Goal: Information Seeking & Learning: Learn about a topic

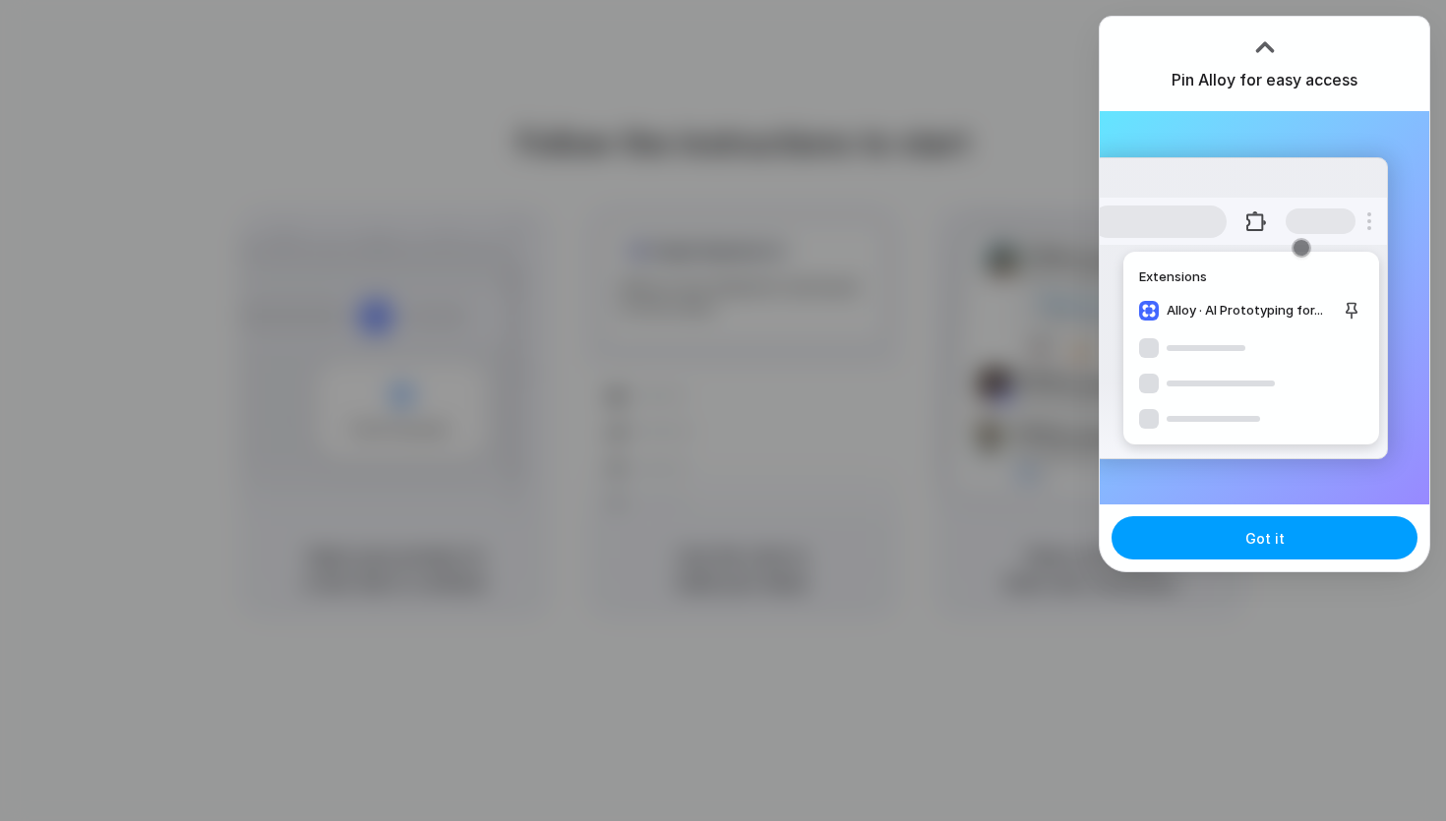
click at [1299, 529] on button "Got it" at bounding box center [1264, 537] width 306 height 43
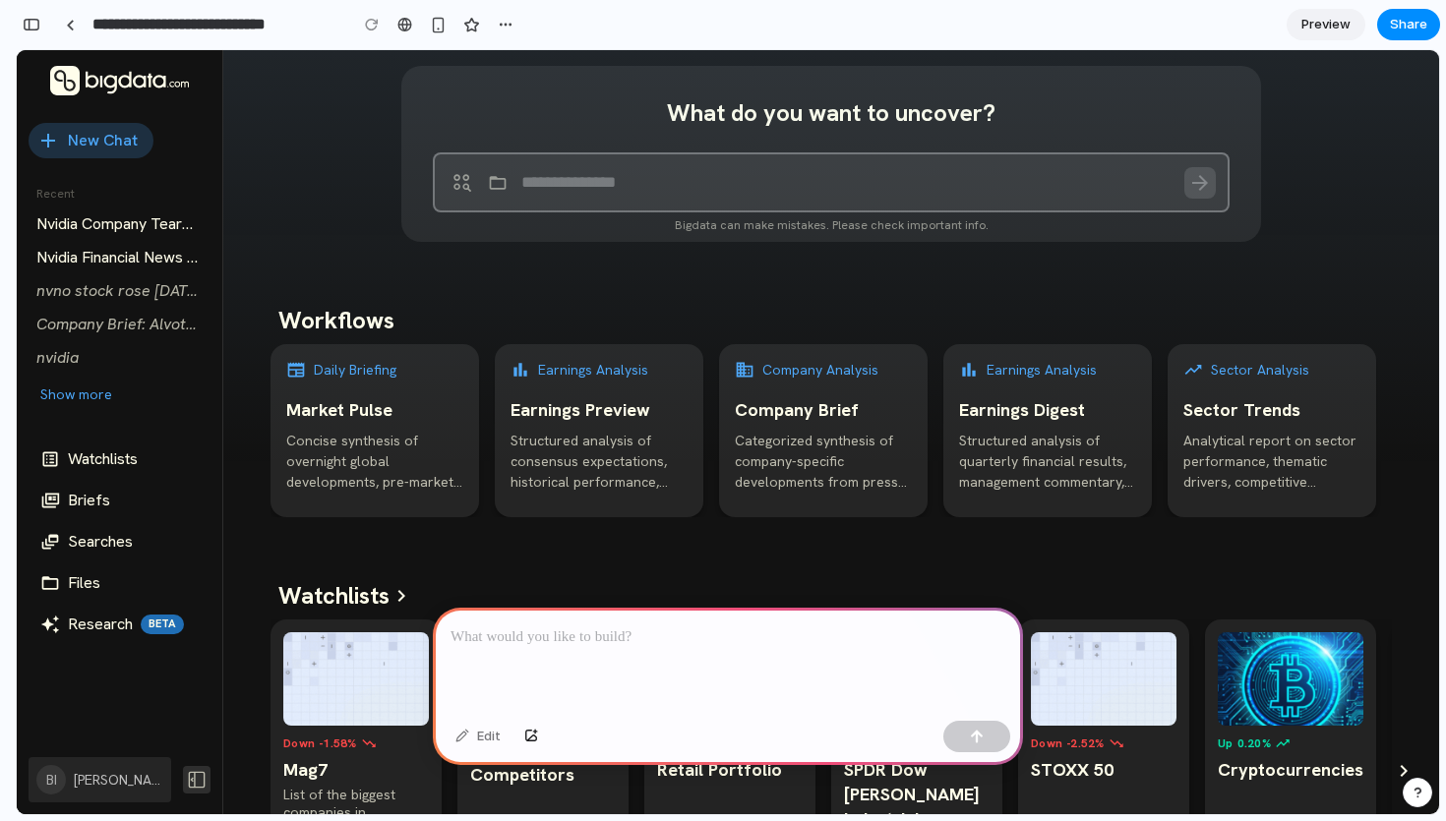
click at [607, 181] on textarea at bounding box center [838, 182] width 635 height 33
click at [607, 651] on div at bounding box center [728, 660] width 590 height 105
click at [610, 668] on div at bounding box center [728, 660] width 590 height 105
click at [528, 637] on p at bounding box center [727, 637] width 555 height 24
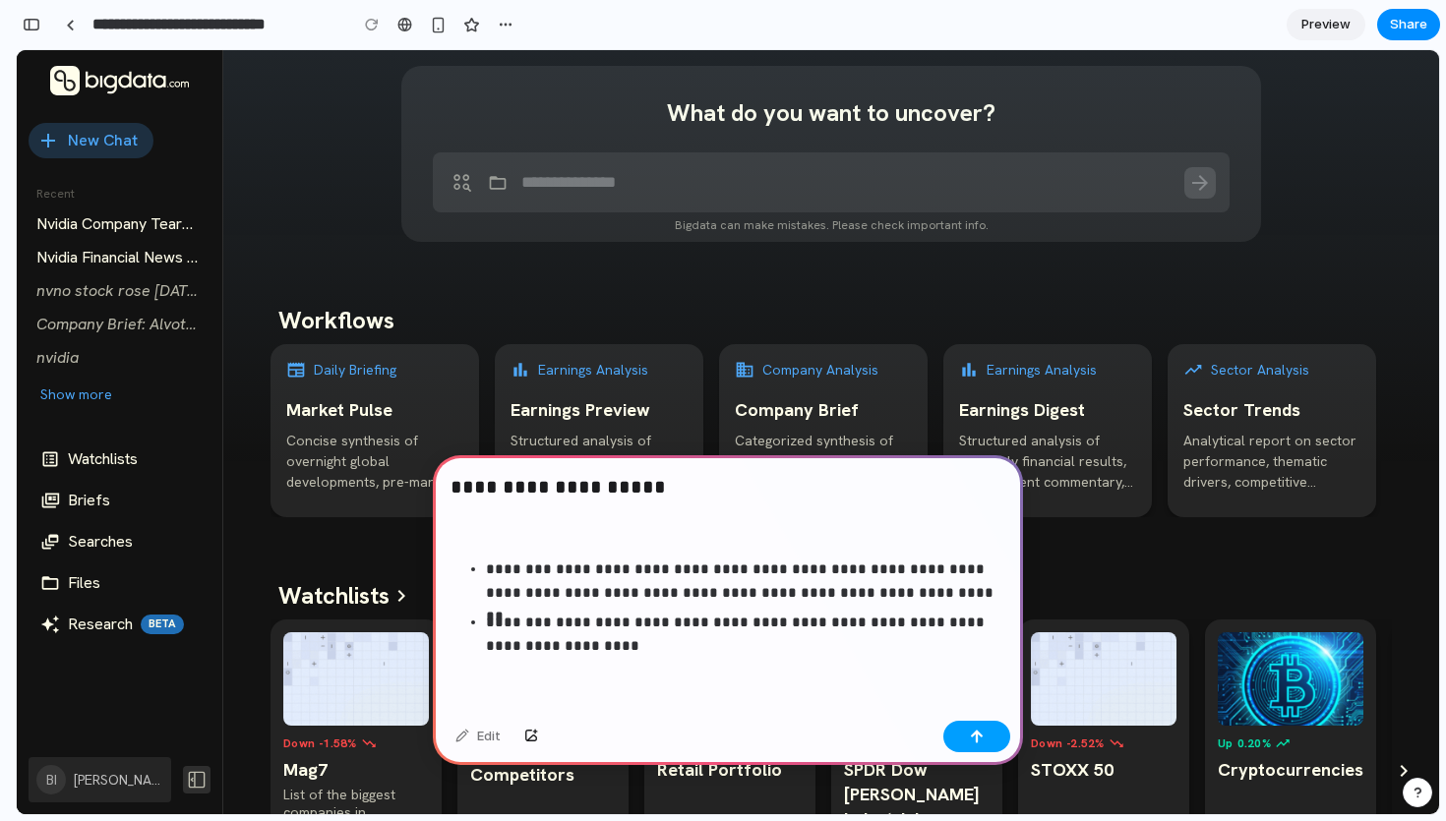
click at [965, 733] on button "button" at bounding box center [976, 736] width 67 height 31
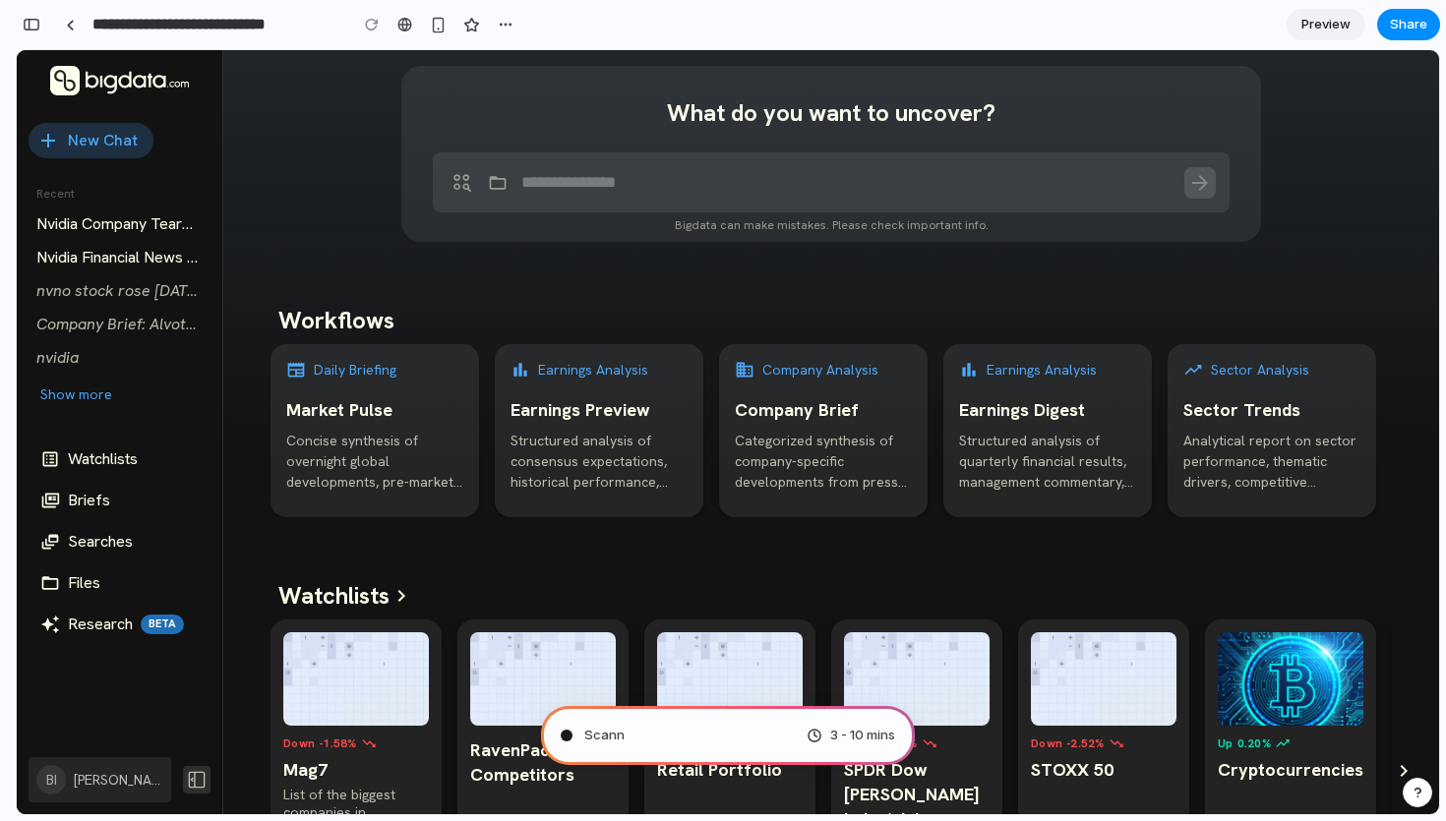
type input "**********"
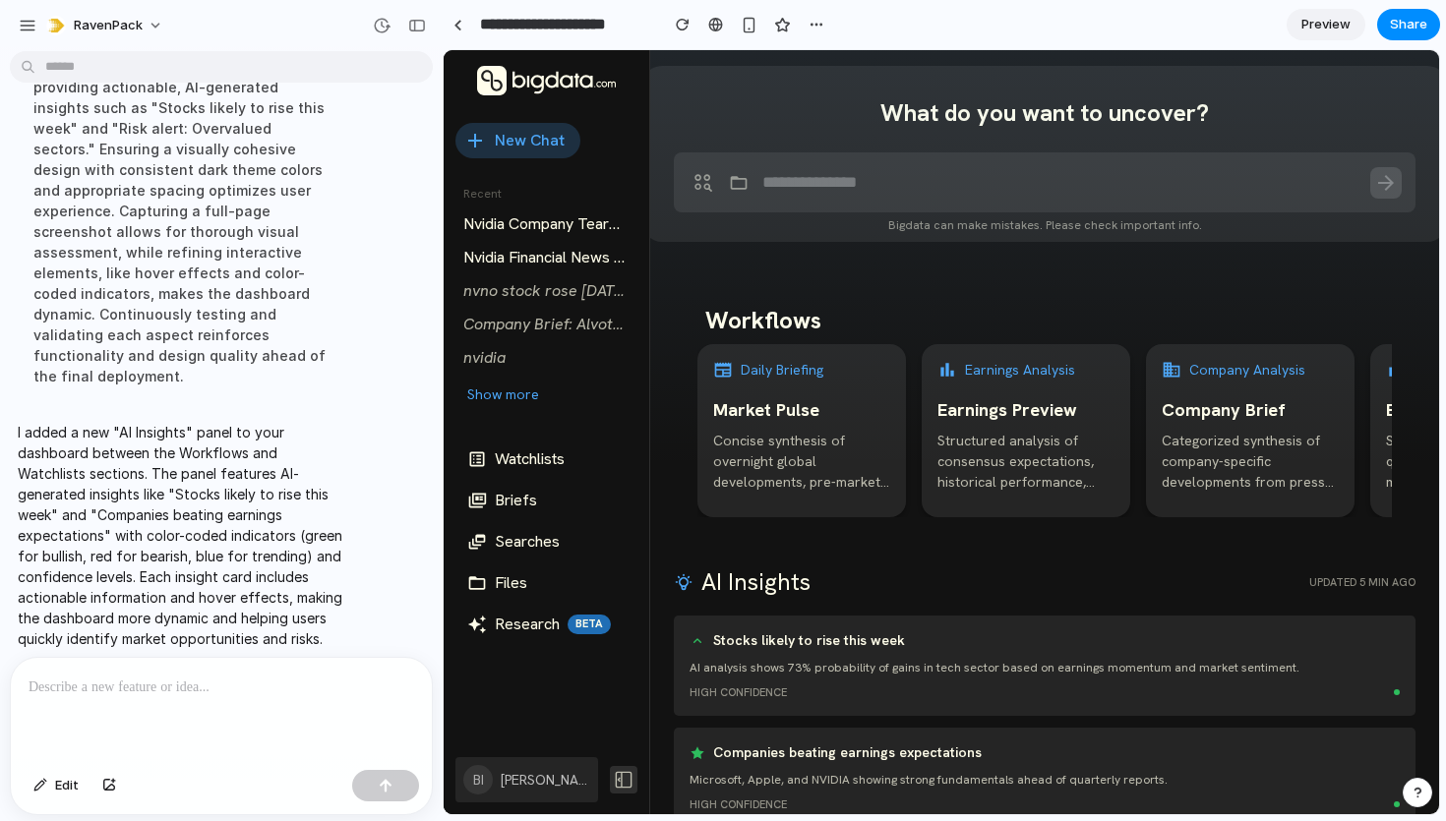
click at [1315, 26] on span "Preview" at bounding box center [1325, 25] width 49 height 20
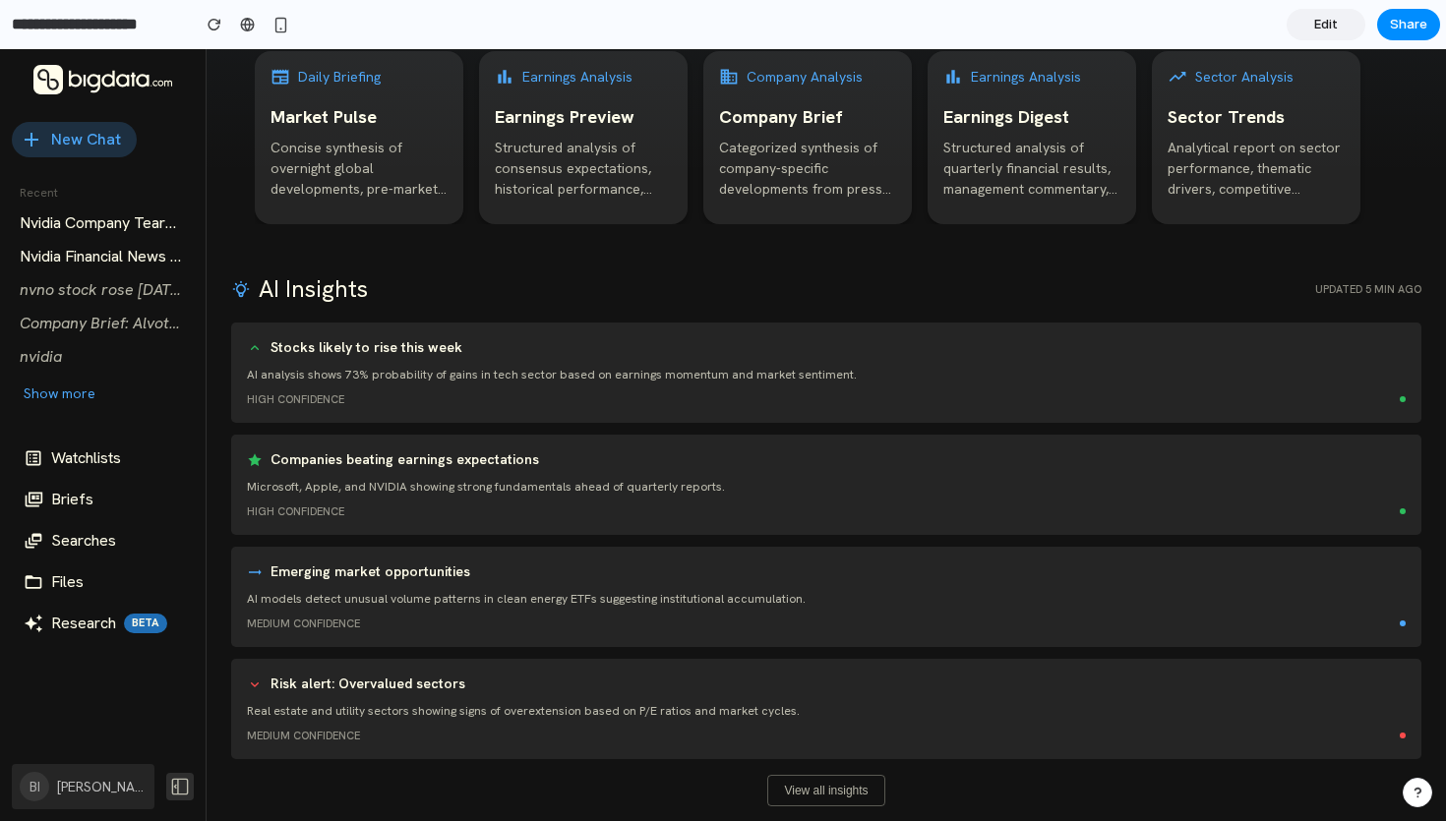
scroll to position [296, 0]
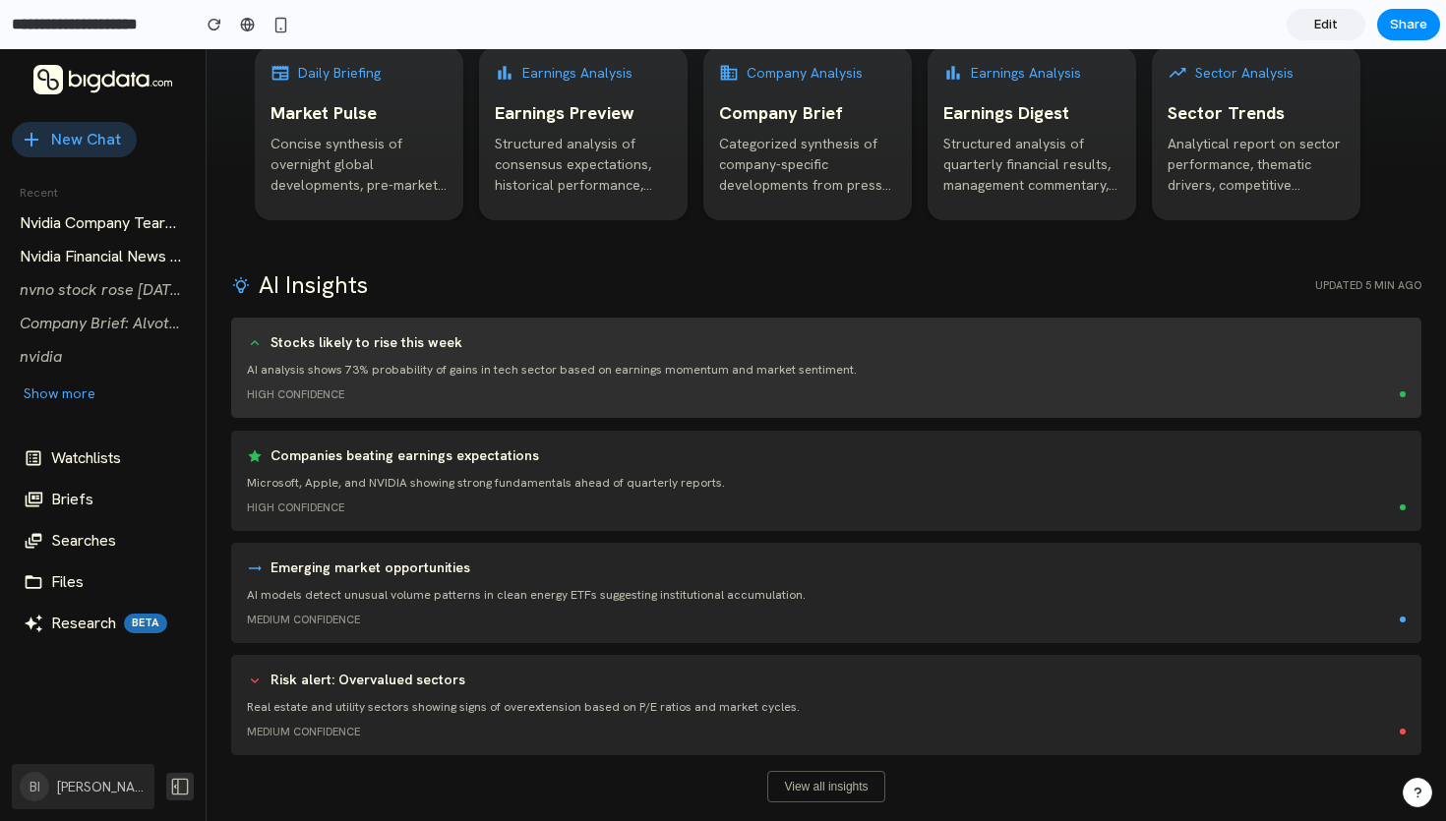
click at [392, 365] on p "AI analysis shows 73% probability of gains in tech sector based on earnings mom…" at bounding box center [826, 370] width 1159 height 18
click at [381, 352] on div "Stocks likely to rise this week AI analysis shows 73% probability of gains in t…" at bounding box center [826, 368] width 1190 height 100
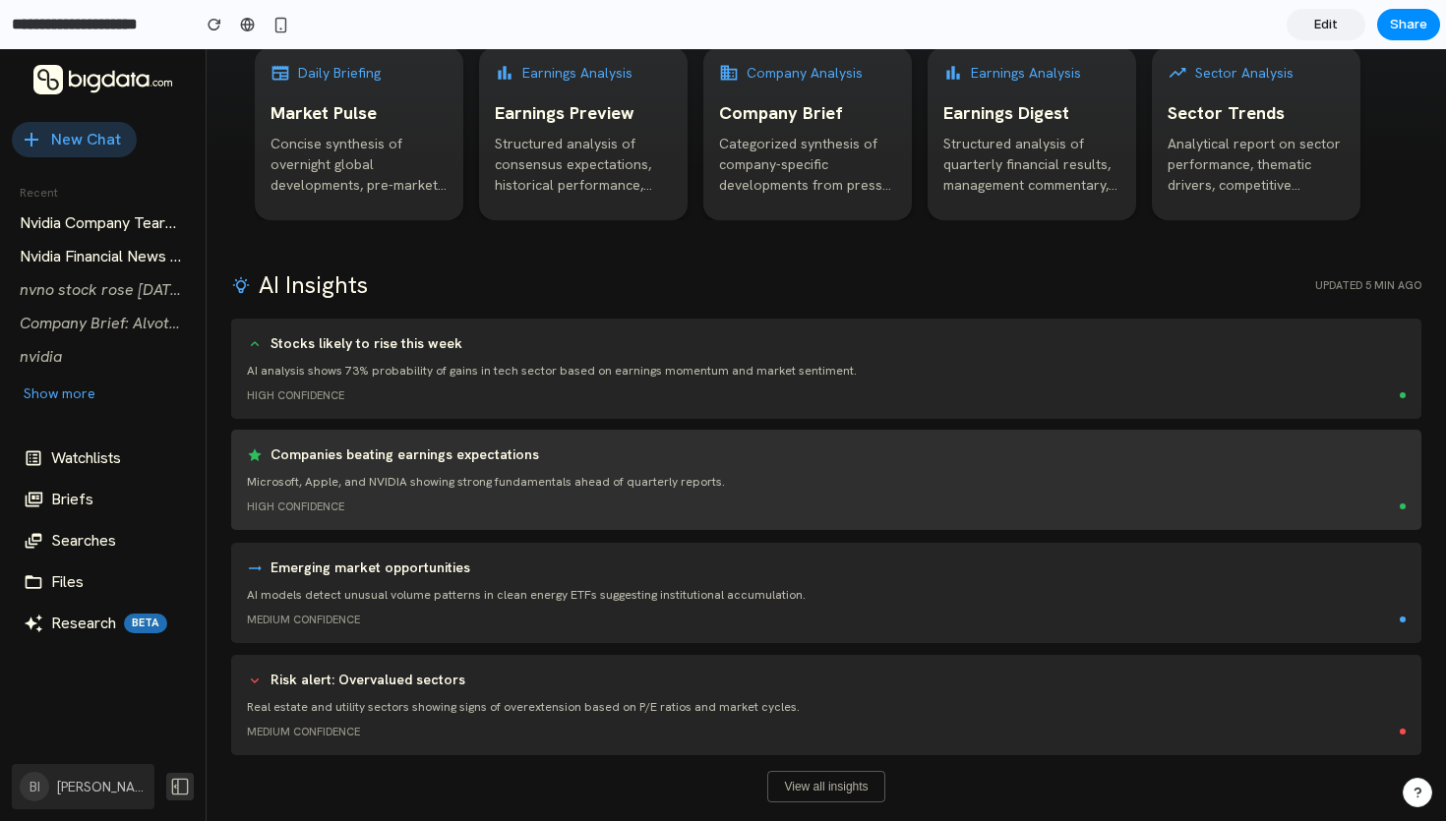
click at [412, 487] on p "Microsoft, Apple, and NVIDIA showing strong fundamentals ahead of quarterly rep…" at bounding box center [826, 482] width 1159 height 18
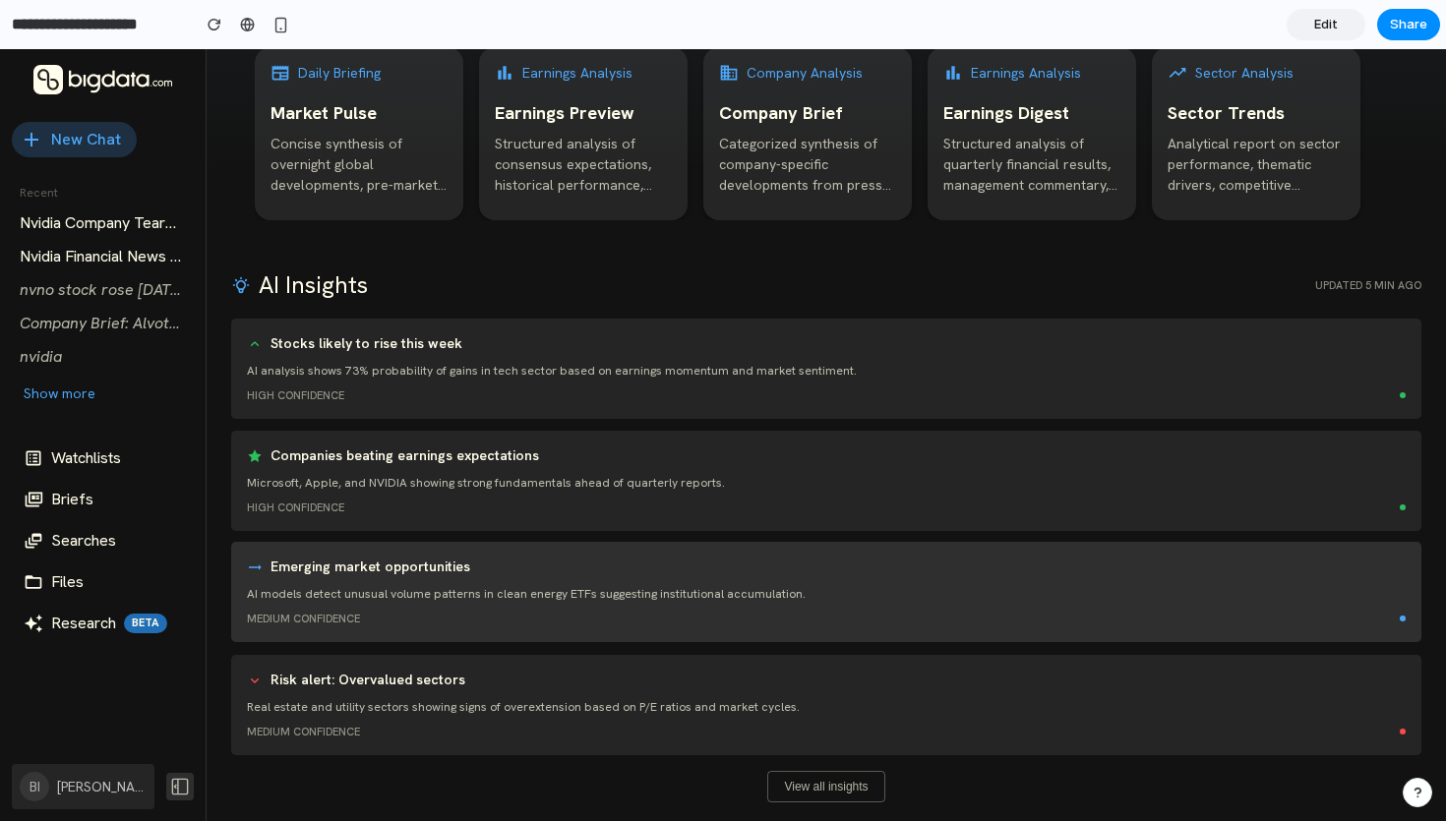
click at [467, 603] on div "Emerging market opportunities AI models detect unusual volume patterns in clean…" at bounding box center [826, 592] width 1190 height 100
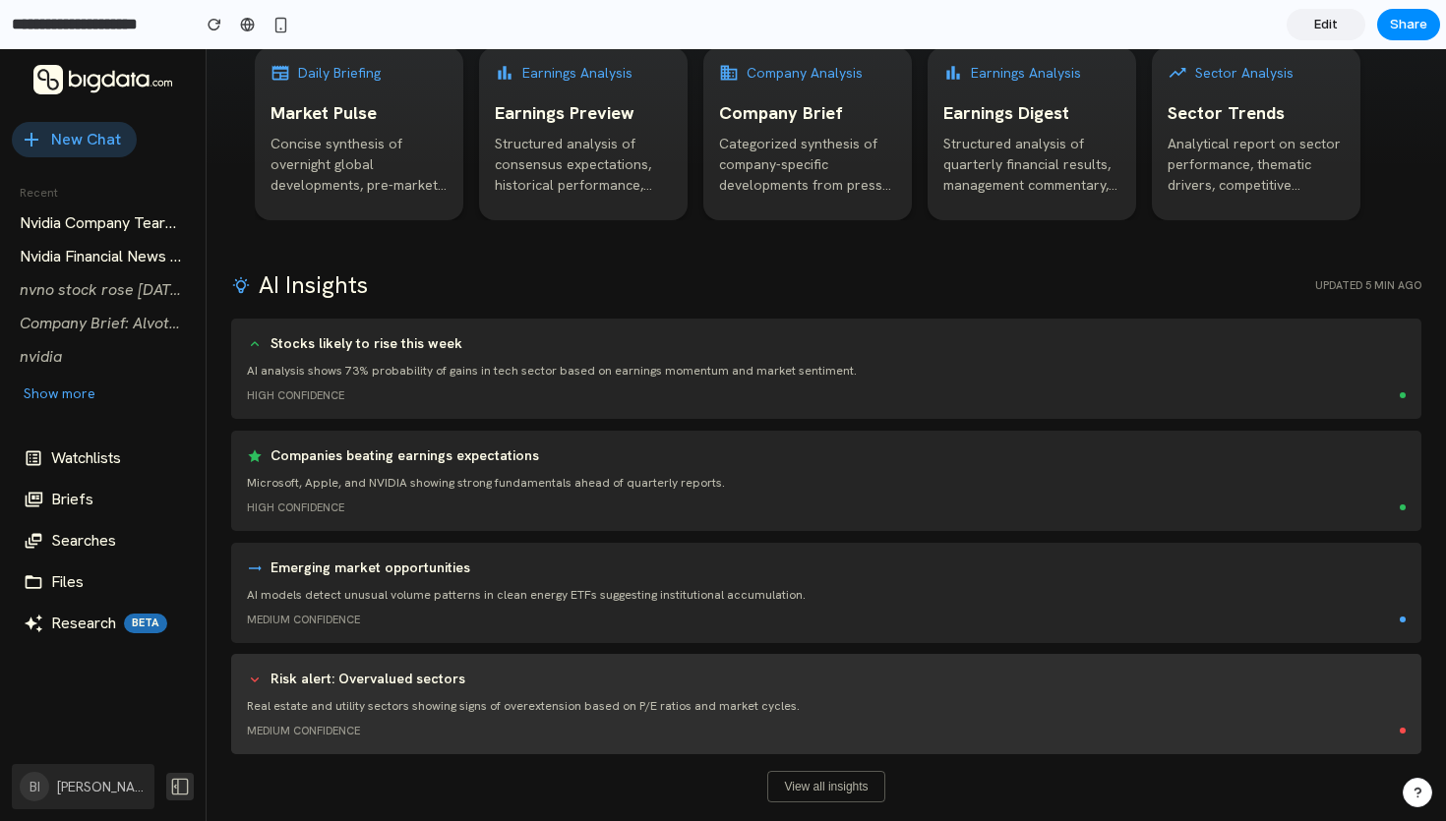
click at [477, 685] on div "Risk alert: Overvalued sectors" at bounding box center [826, 680] width 1159 height 20
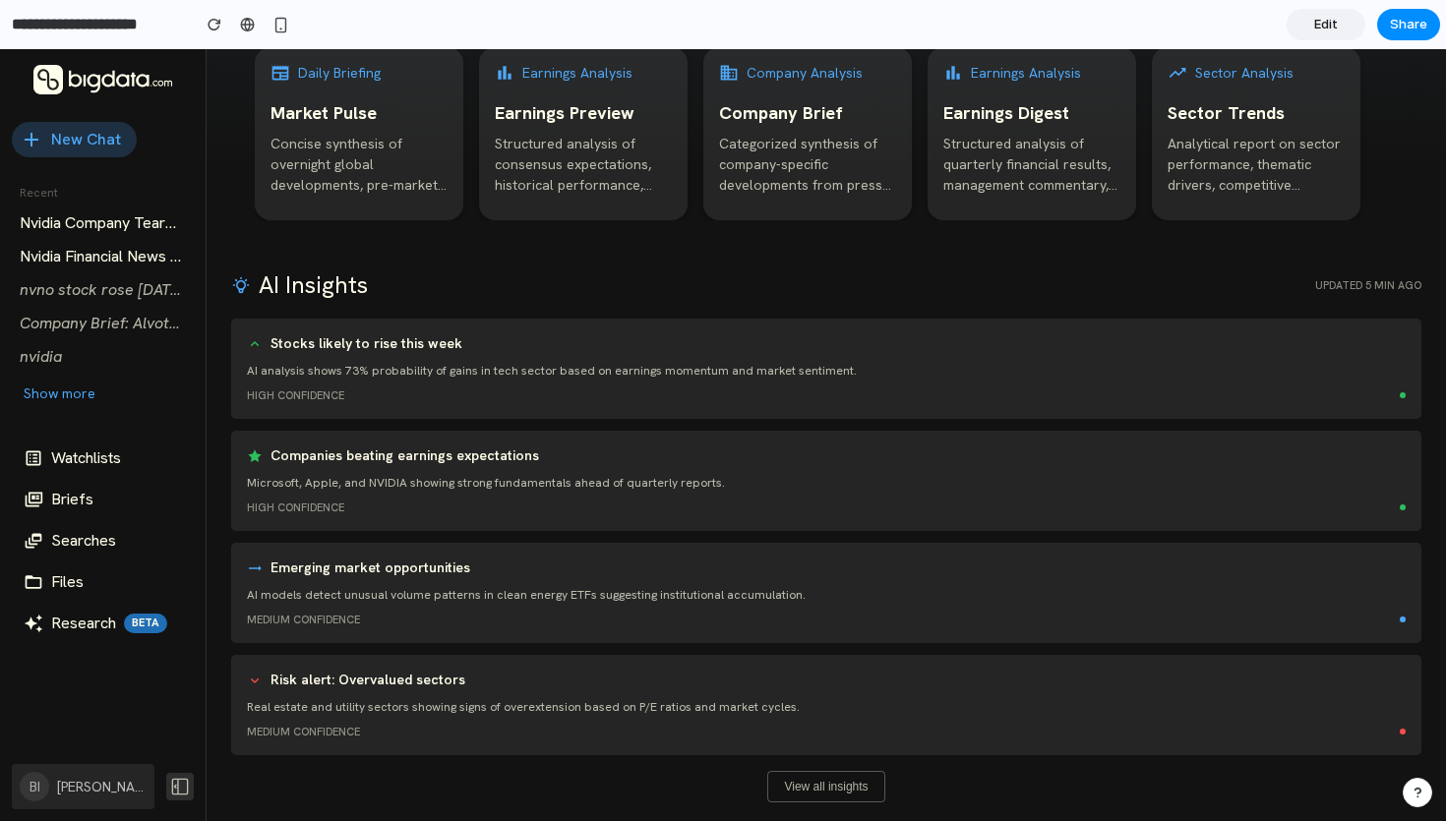
scroll to position [681, 0]
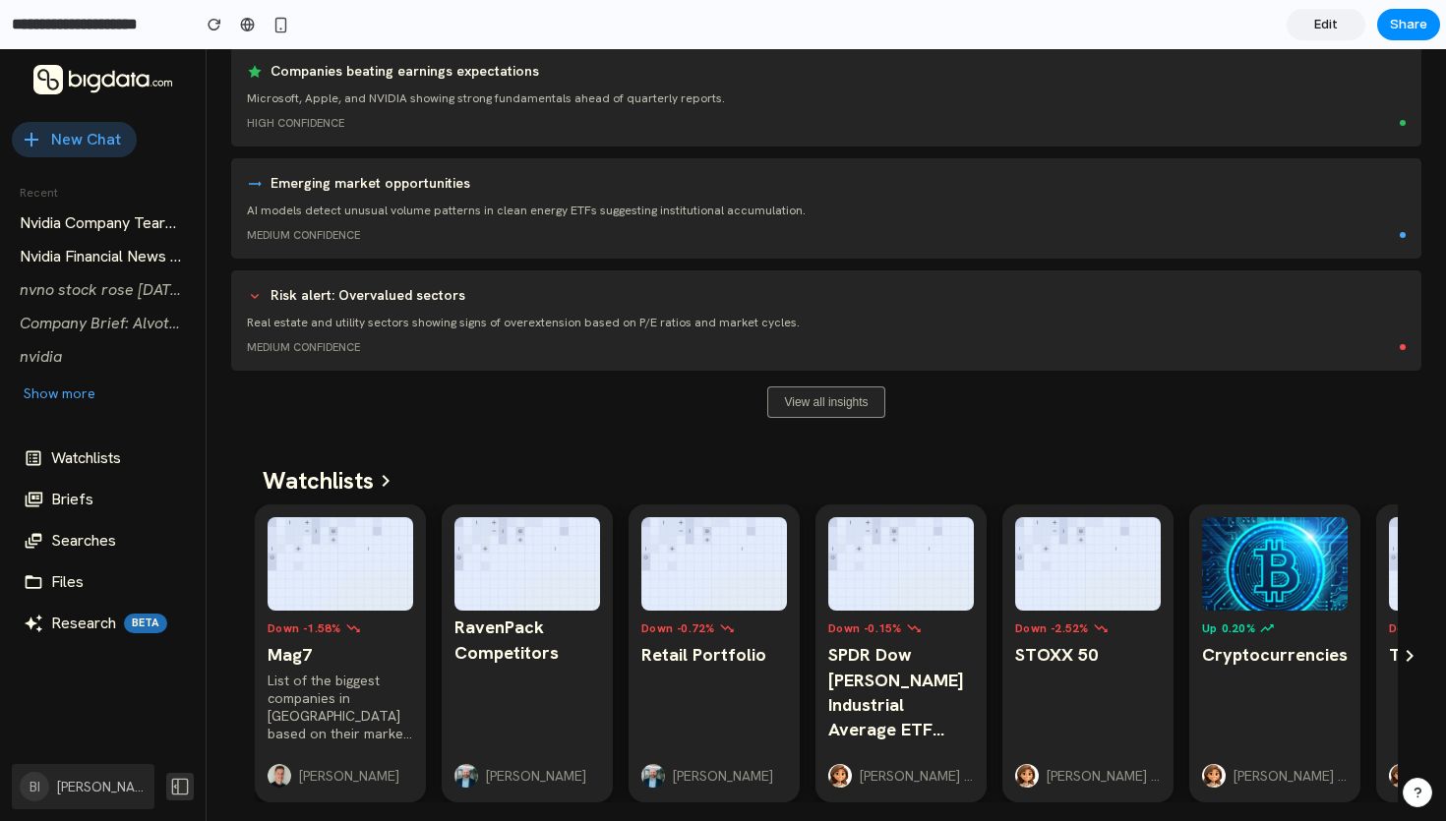
click at [820, 413] on button "View all insights" at bounding box center [825, 402] width 117 height 31
click at [818, 412] on button "View all insights" at bounding box center [825, 402] width 117 height 31
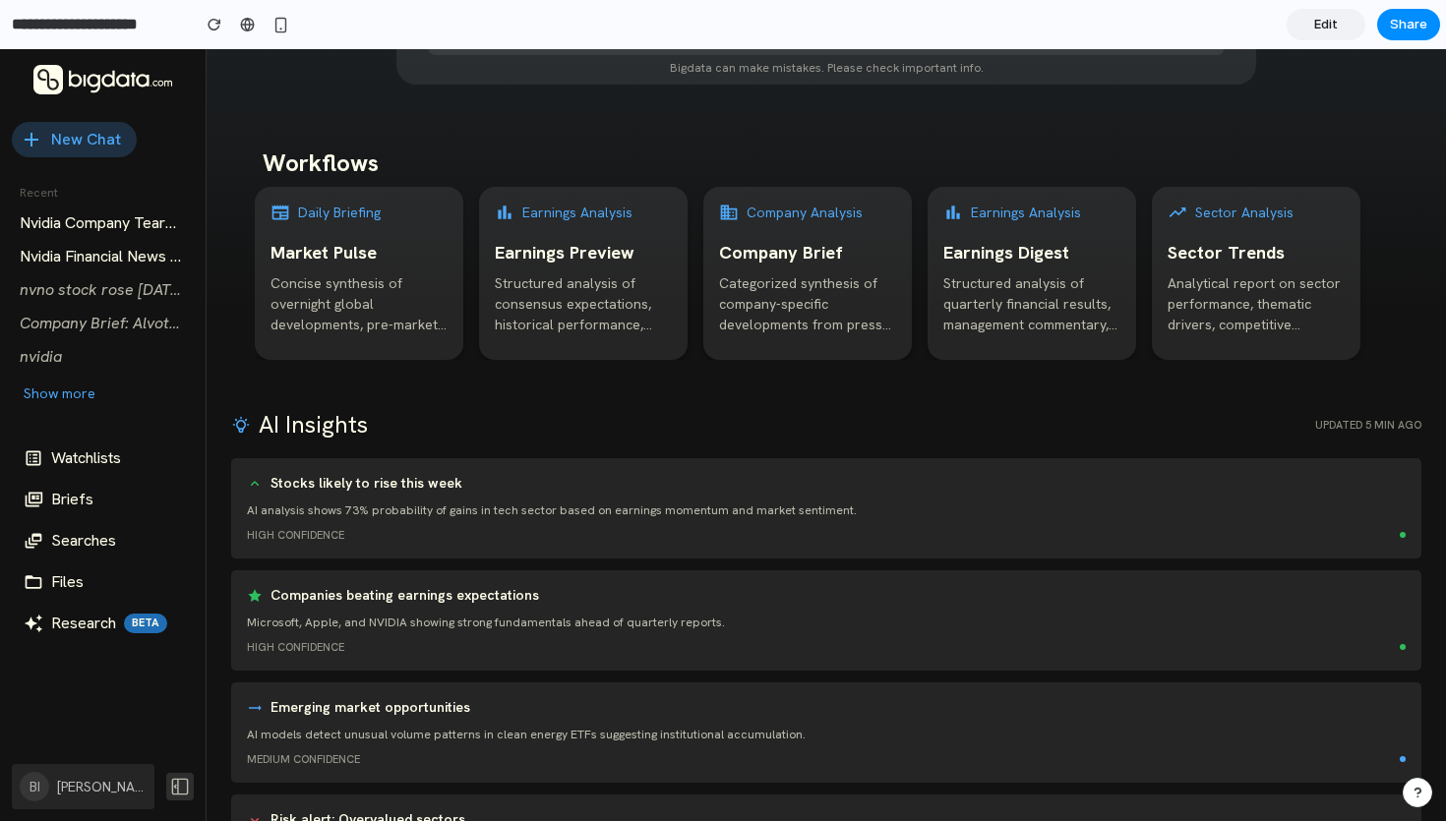
scroll to position [30, 0]
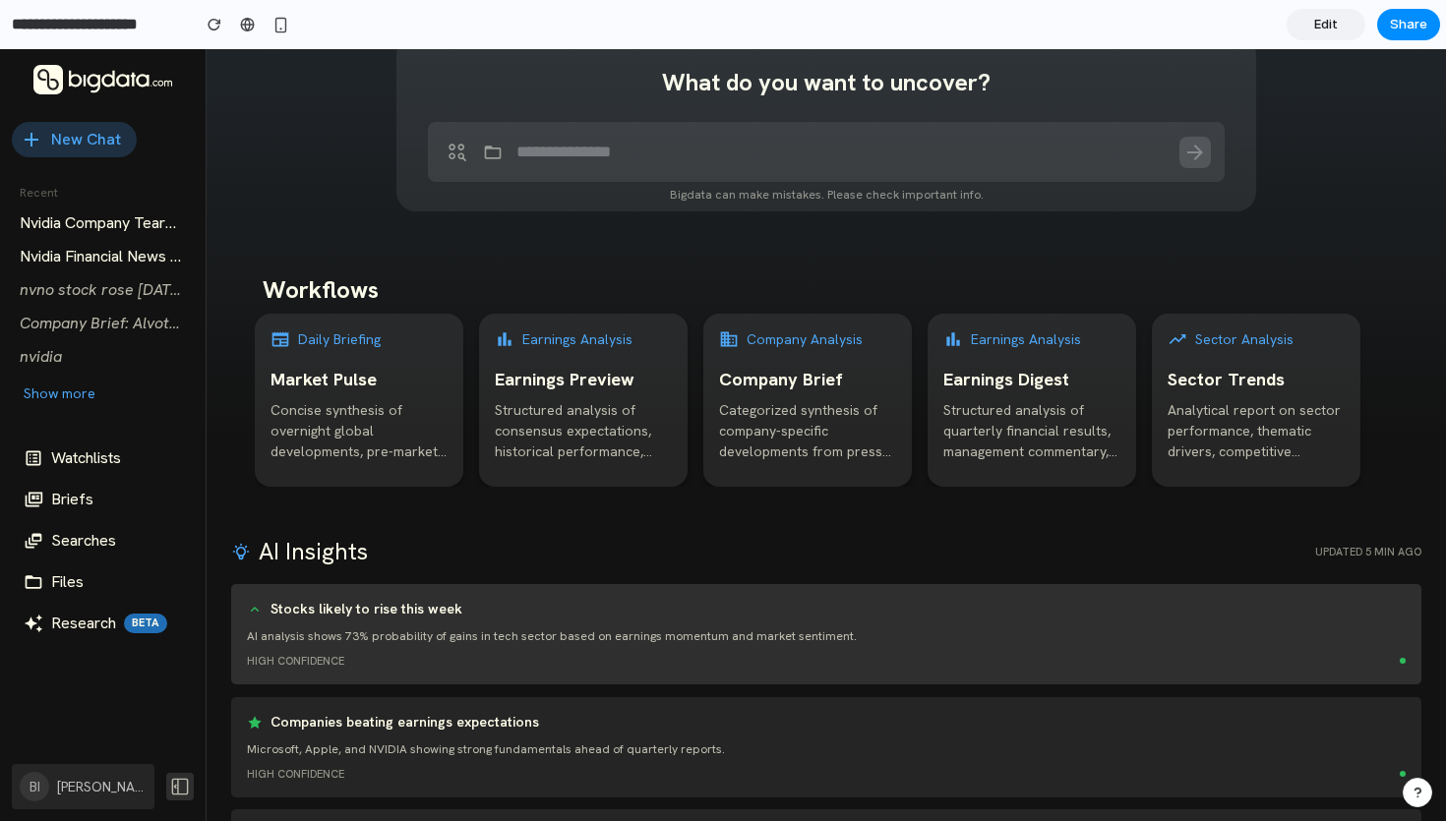
click at [1405, 657] on div "Stocks likely to rise this week AI analysis shows 73% probability of gains in t…" at bounding box center [826, 634] width 1190 height 100
click at [1396, 656] on div "Stocks likely to rise this week AI analysis shows 73% probability of gains in t…" at bounding box center [826, 634] width 1190 height 100
click at [418, 595] on div "Stocks likely to rise this week AI analysis shows 73% probability of gains in t…" at bounding box center [826, 634] width 1190 height 100
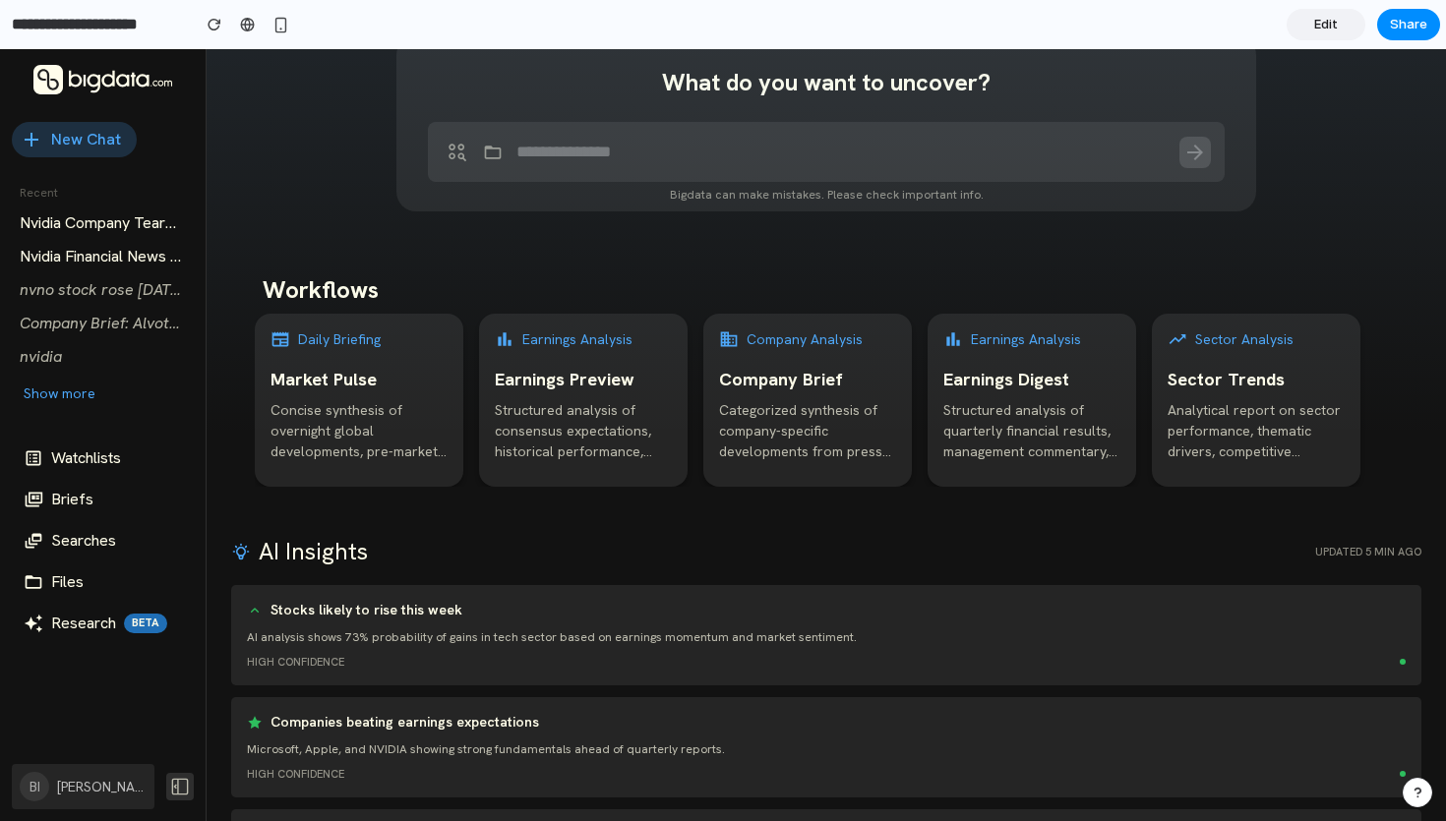
click at [286, 554] on h5 "AI Insights" at bounding box center [299, 551] width 137 height 35
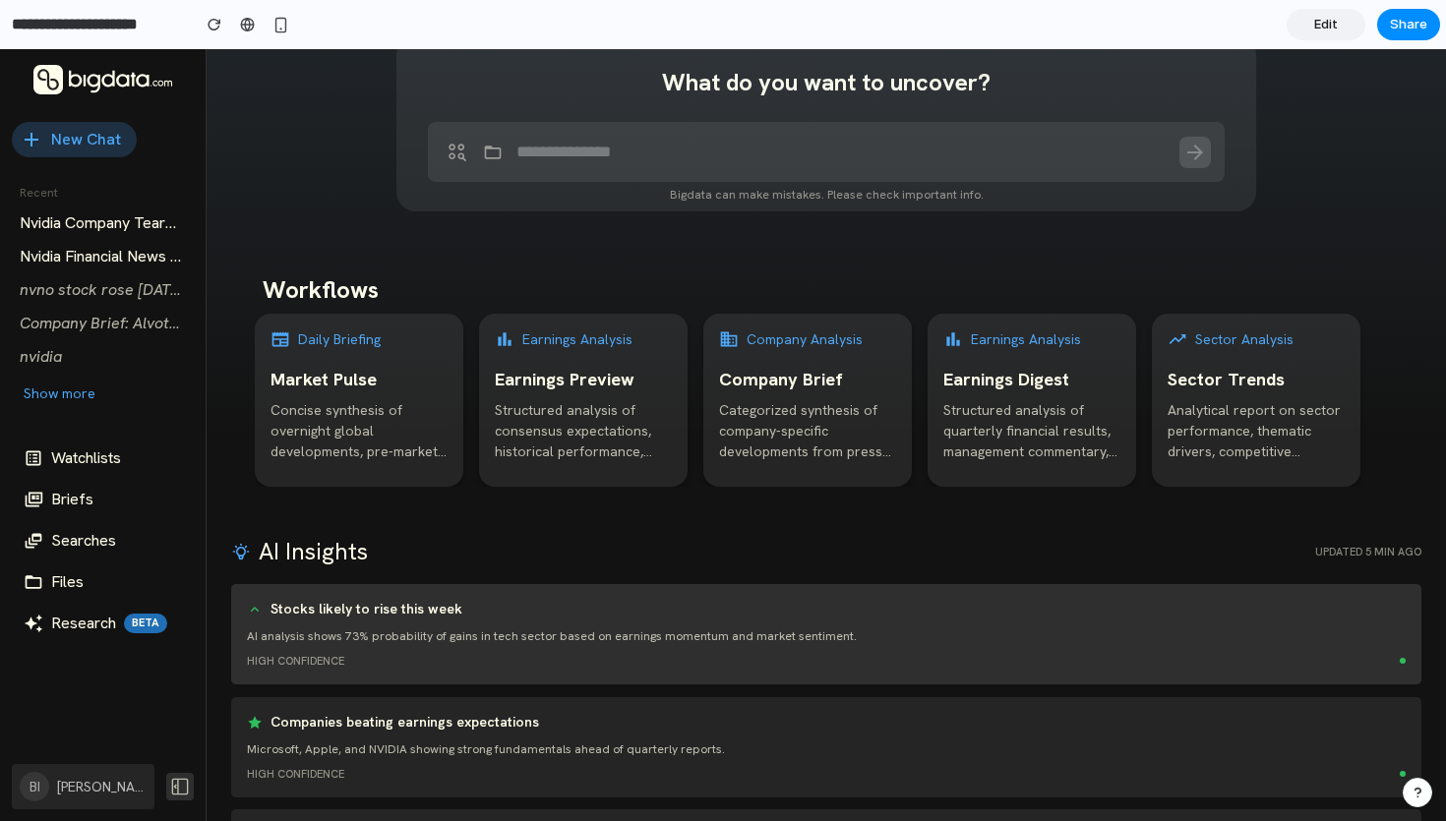
click at [310, 611] on h6 "Stocks likely to rise this week" at bounding box center [366, 610] width 192 height 20
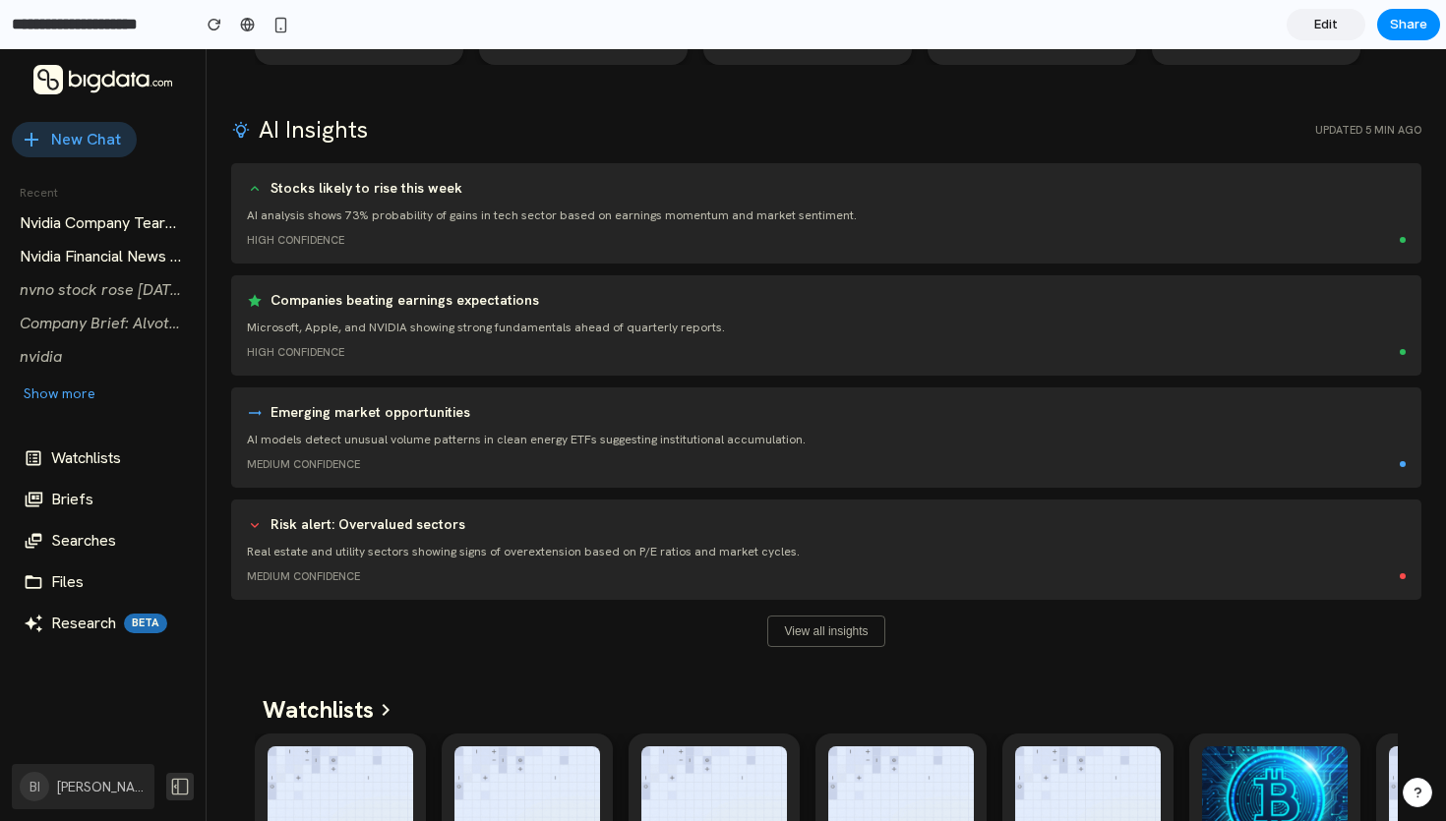
click at [360, 441] on p "AI models detect unusual volume patterns in clean energy ETFs suggesting instit…" at bounding box center [826, 440] width 1159 height 18
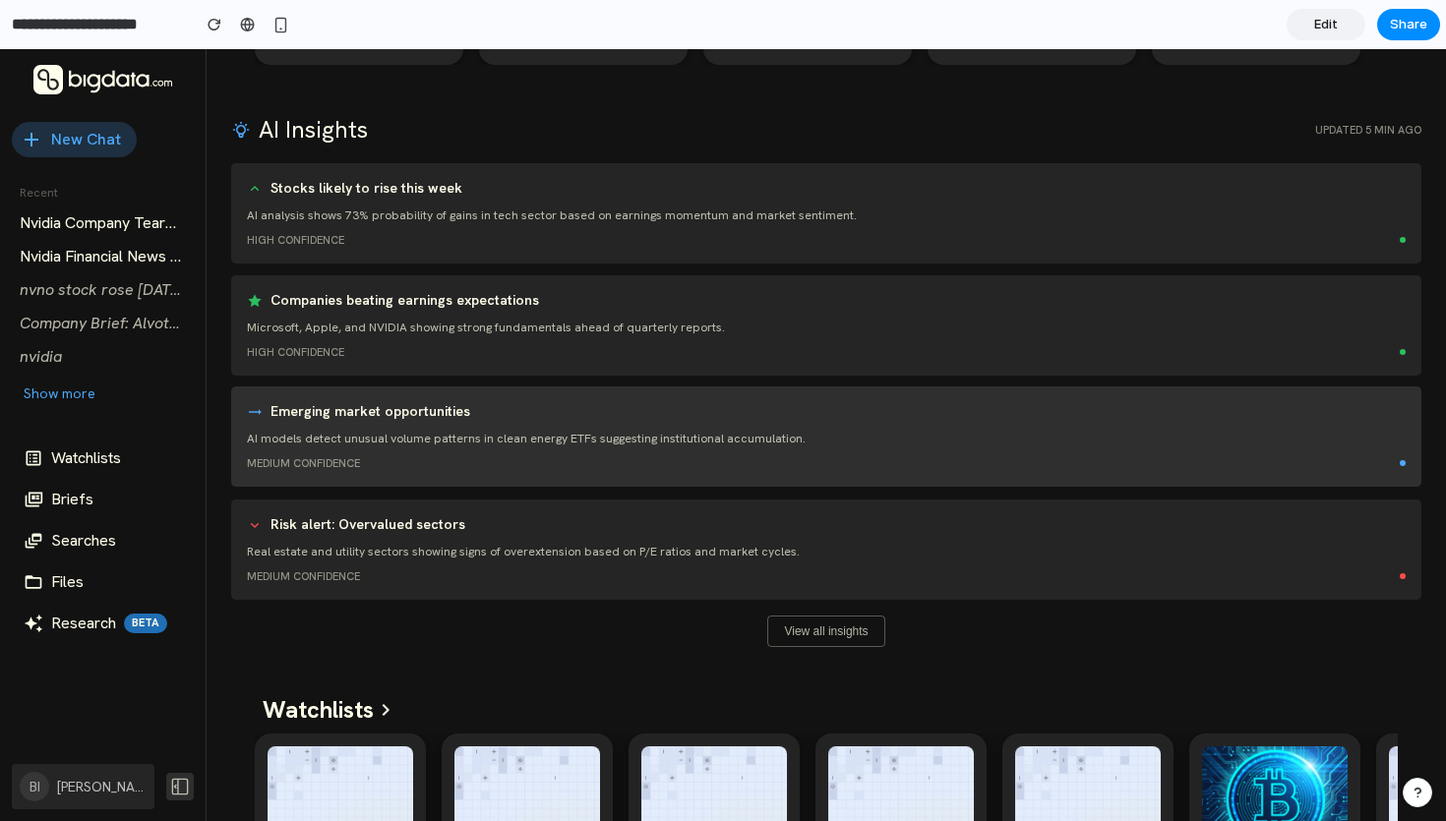
click at [358, 431] on p "AI models detect unusual volume patterns in clean energy ETFs suggesting instit…" at bounding box center [826, 439] width 1159 height 18
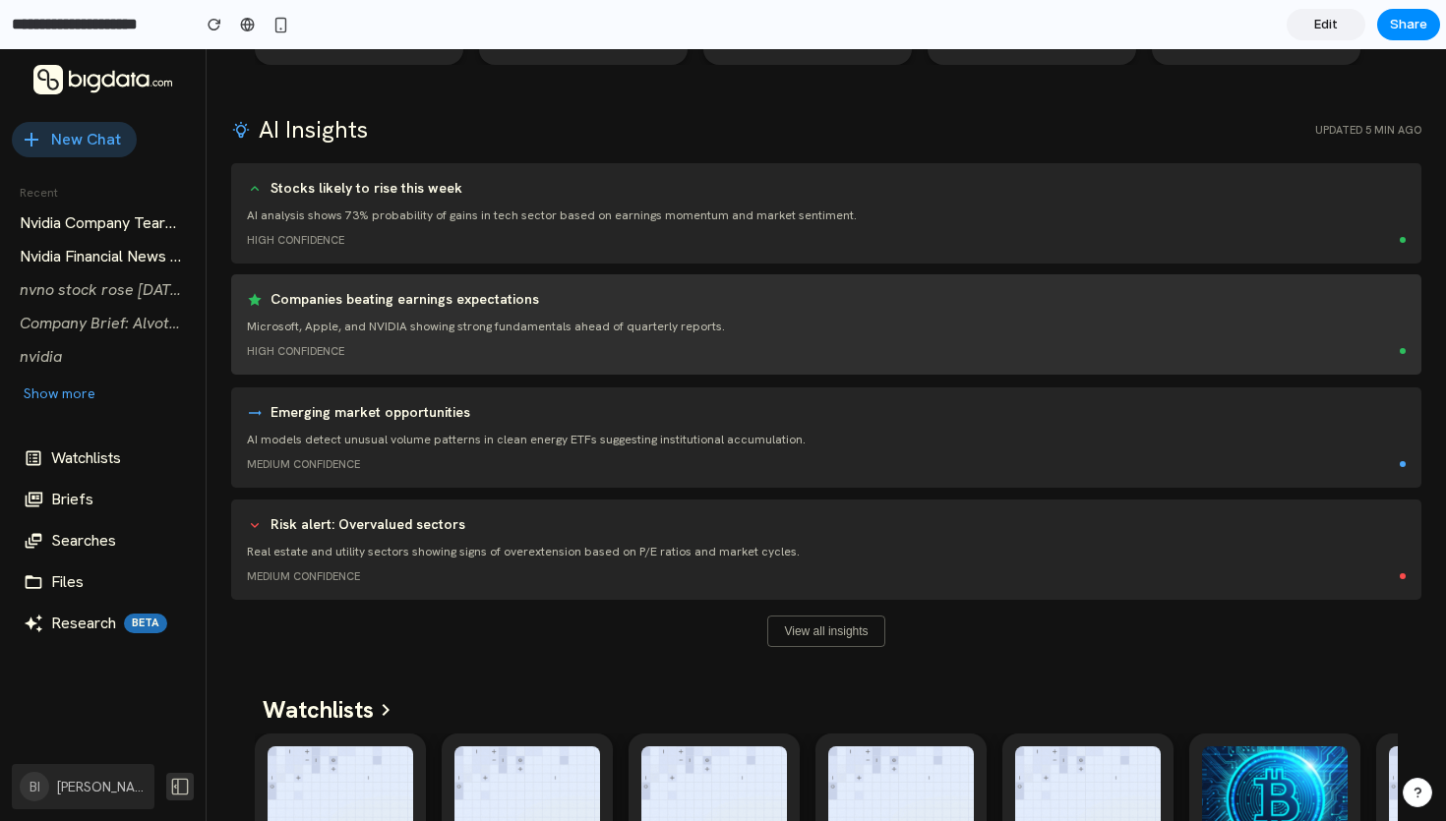
click at [369, 322] on p "Microsoft, Apple, and NVIDIA showing strong fundamentals ahead of quarterly rep…" at bounding box center [826, 327] width 1159 height 18
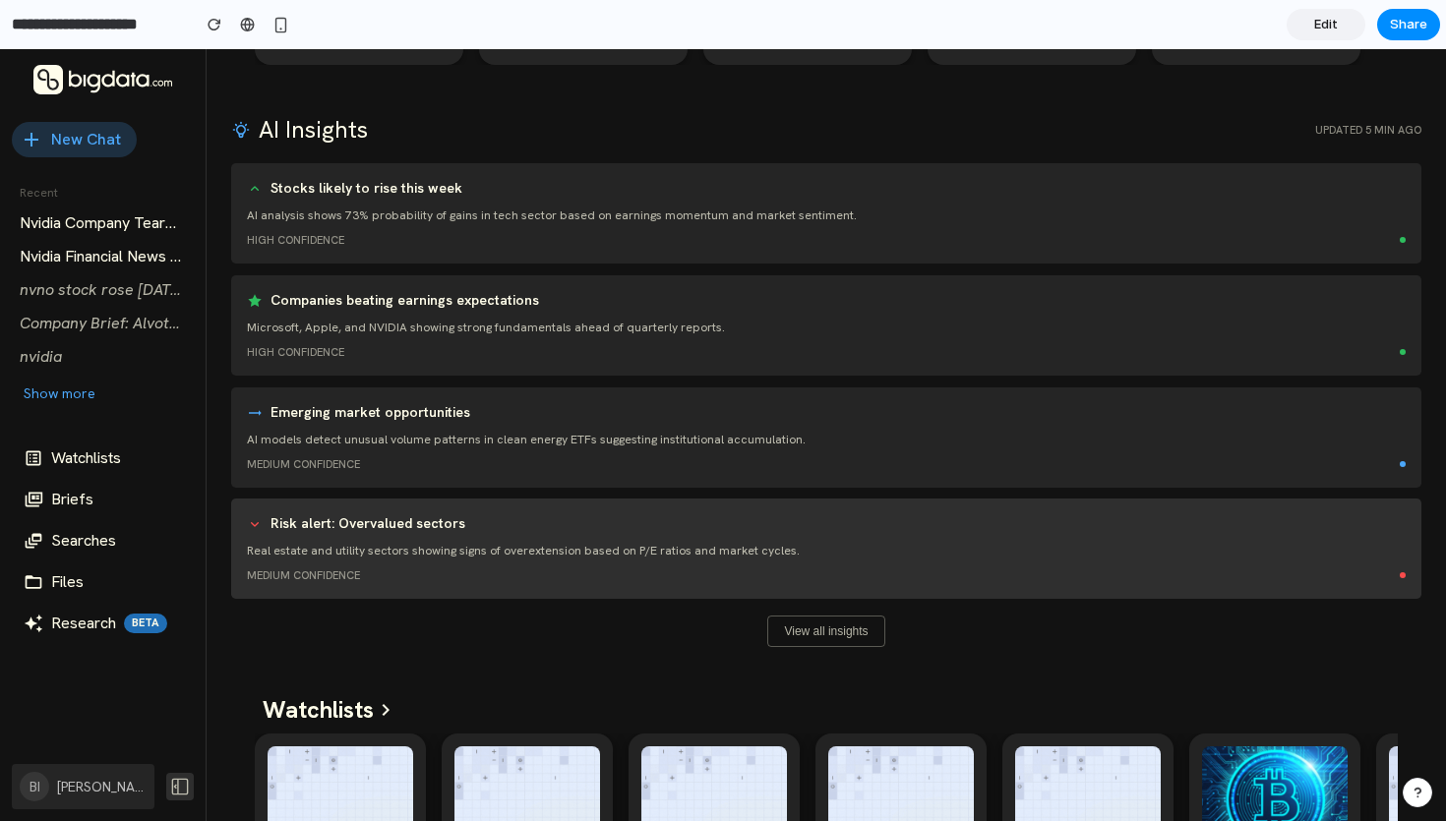
click at [506, 547] on p "Real estate and utility sectors showing signs of overextension based on P/E rat…" at bounding box center [826, 551] width 1159 height 18
click at [794, 576] on div "Medium confidence" at bounding box center [826, 575] width 1159 height 17
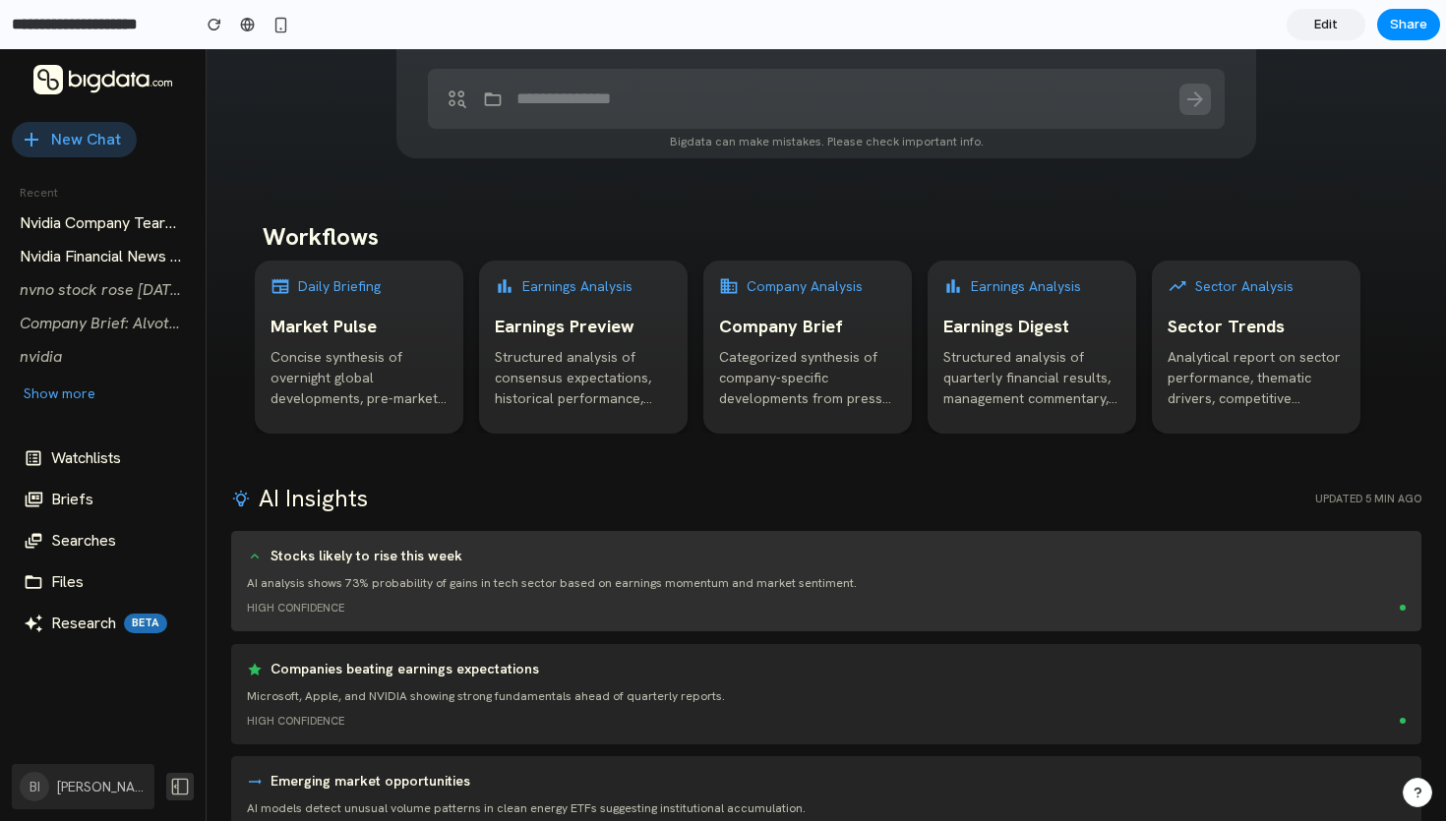
scroll to position [74, 0]
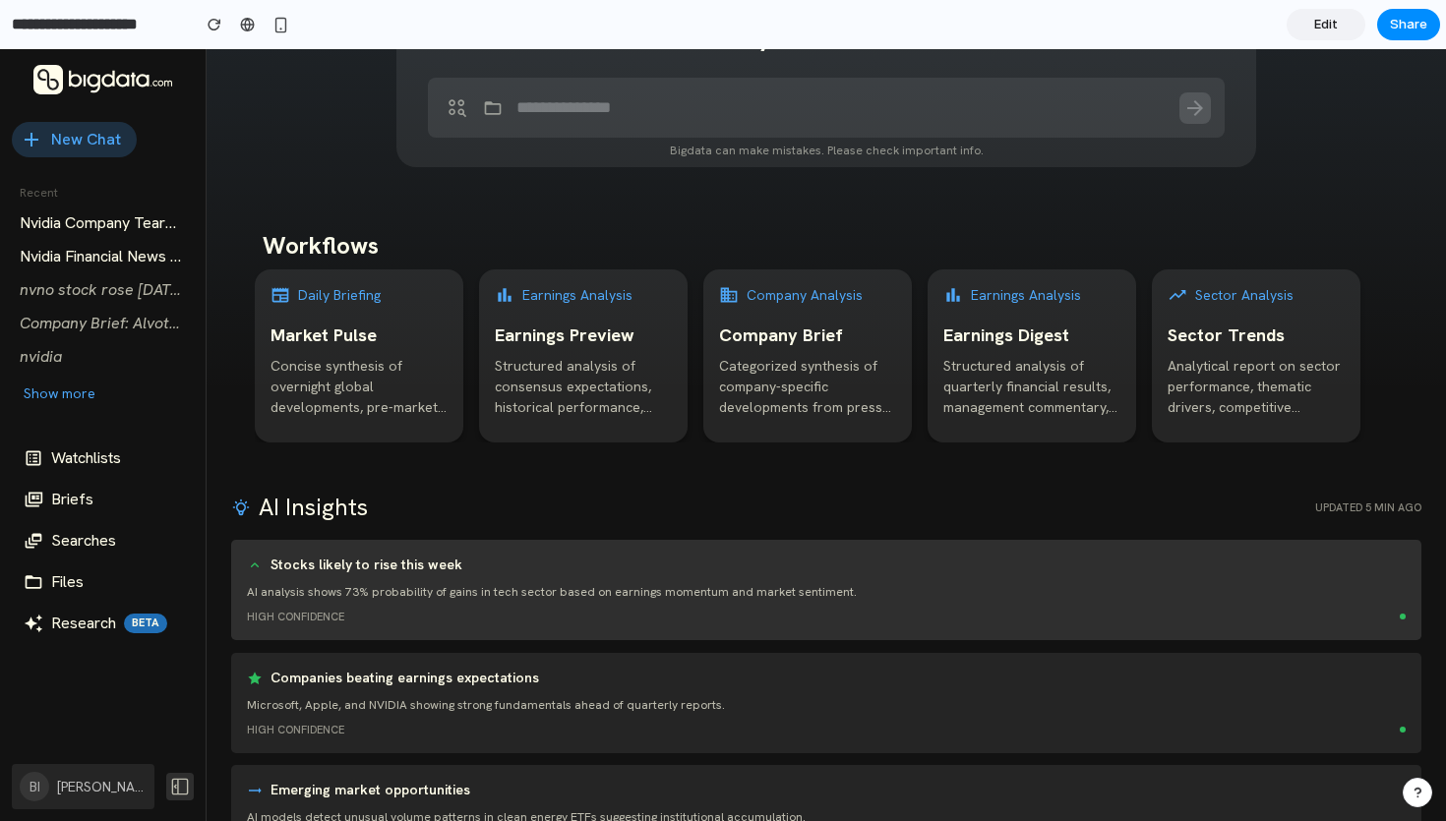
click at [387, 571] on h6 "Stocks likely to rise this week" at bounding box center [366, 566] width 192 height 20
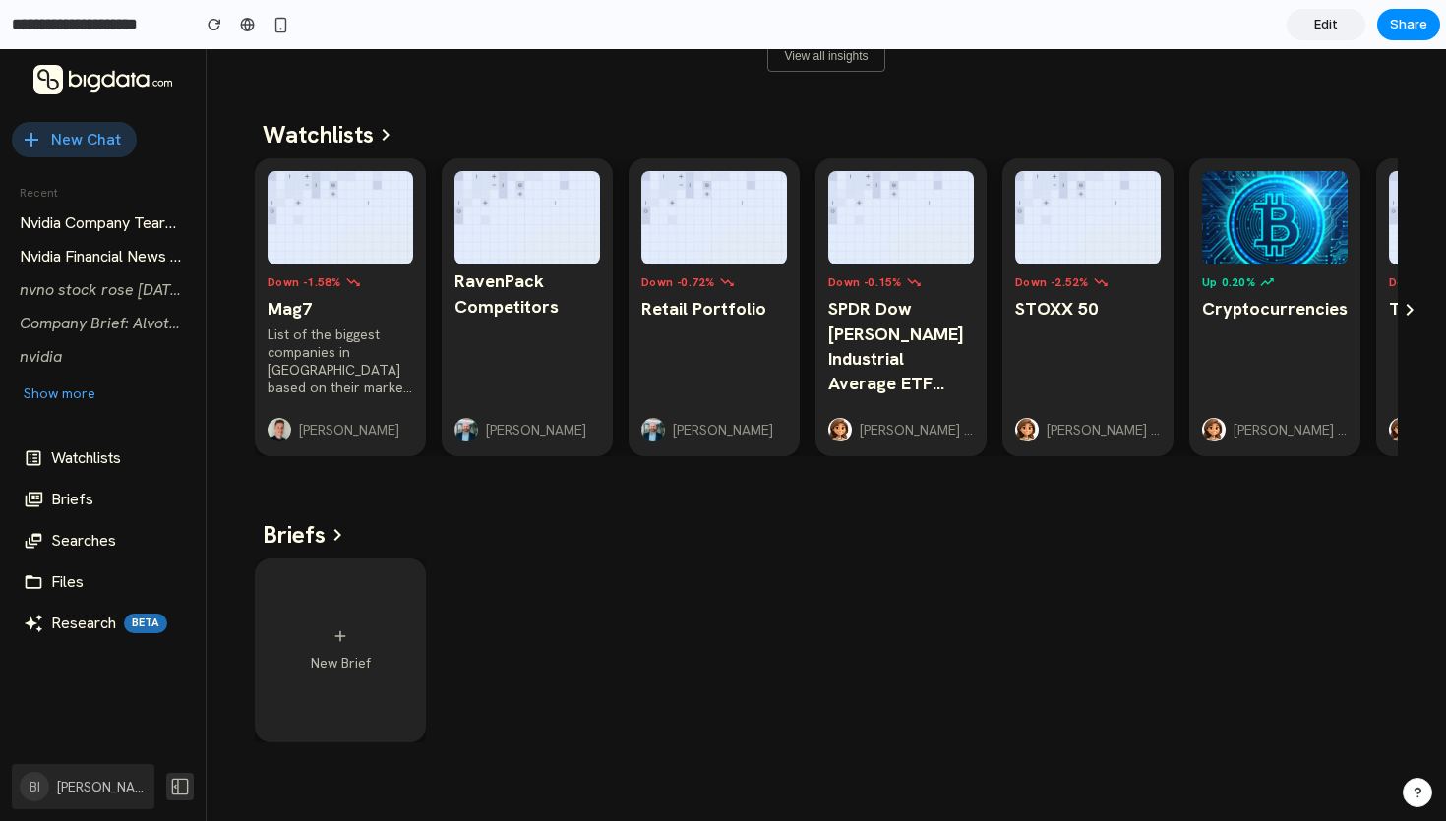
scroll to position [0, 0]
